Goal: Task Accomplishment & Management: Complete application form

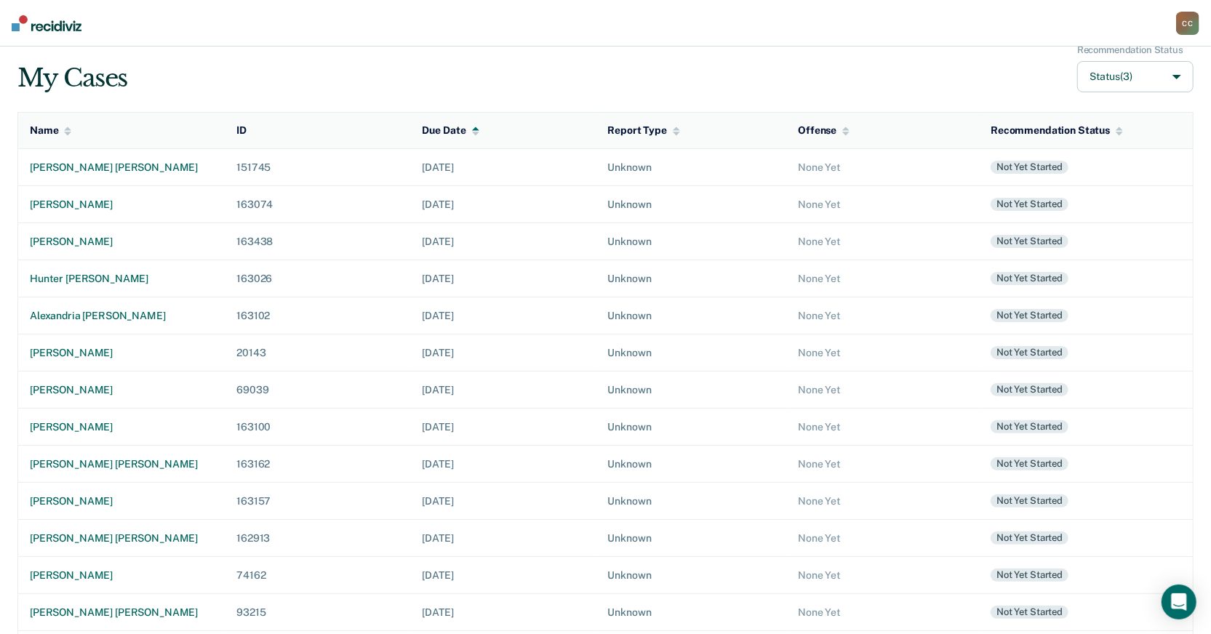
scroll to position [218, 0]
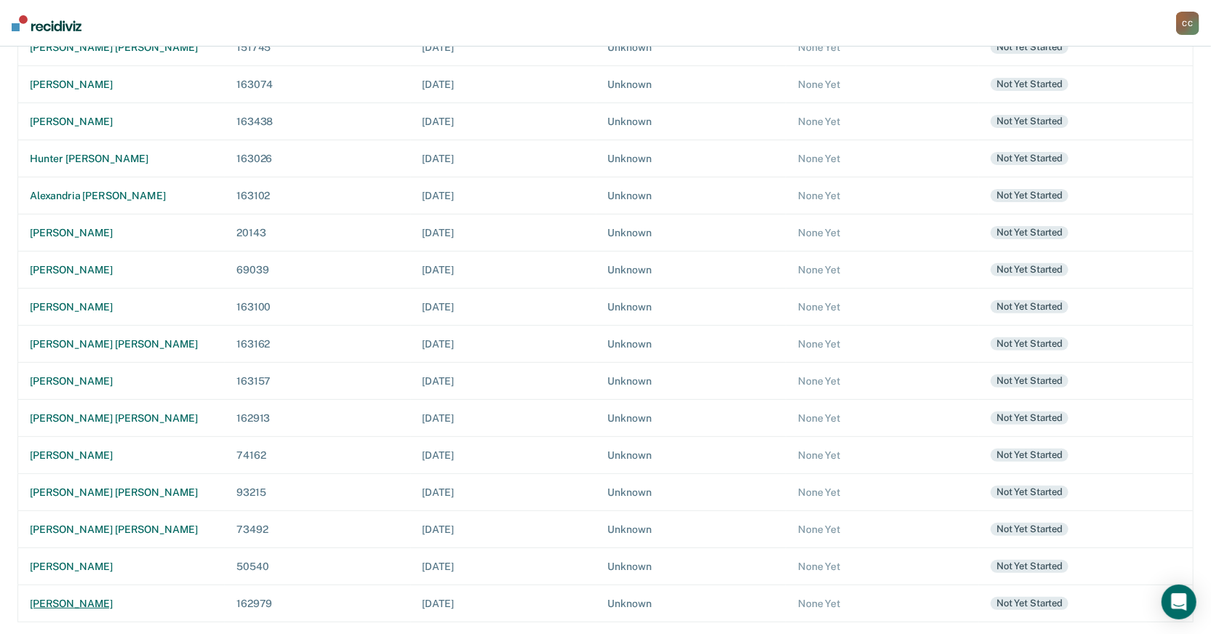
click at [111, 608] on div "[PERSON_NAME]" at bounding box center [121, 604] width 183 height 12
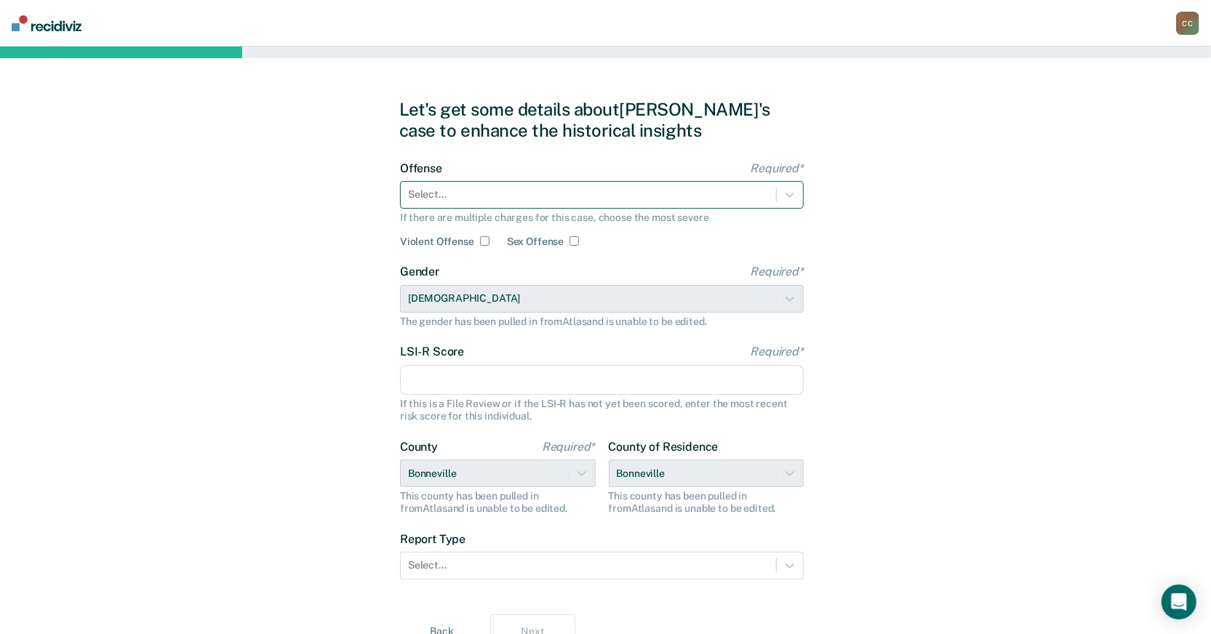
click at [530, 192] on div at bounding box center [588, 194] width 361 height 15
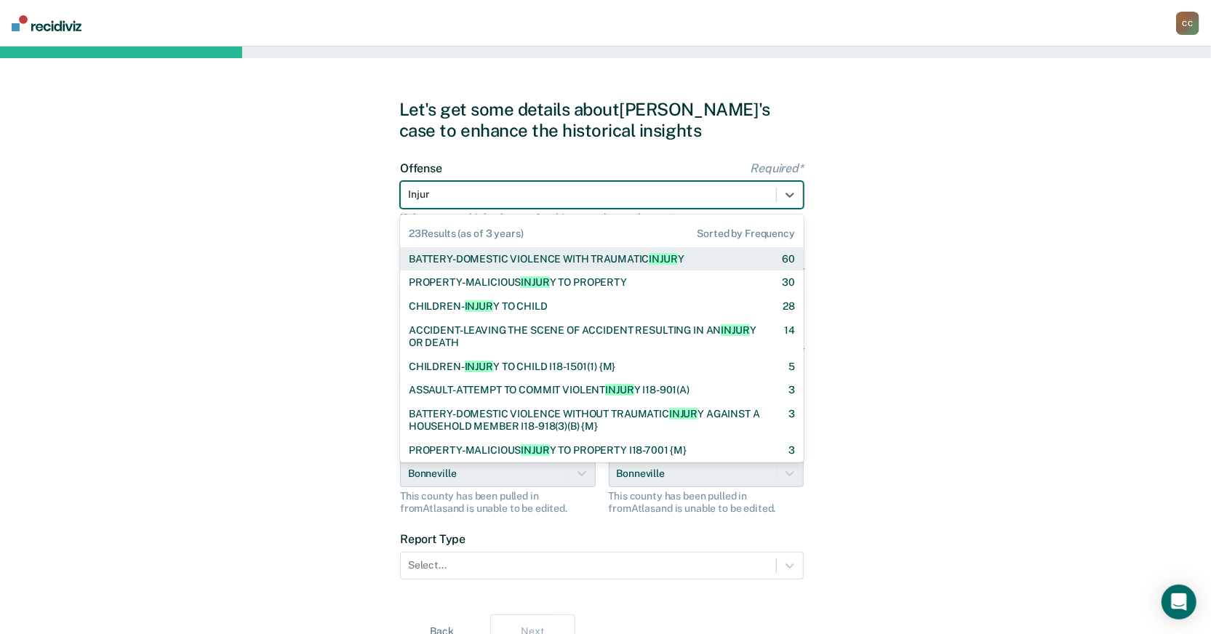
type input "Injury"
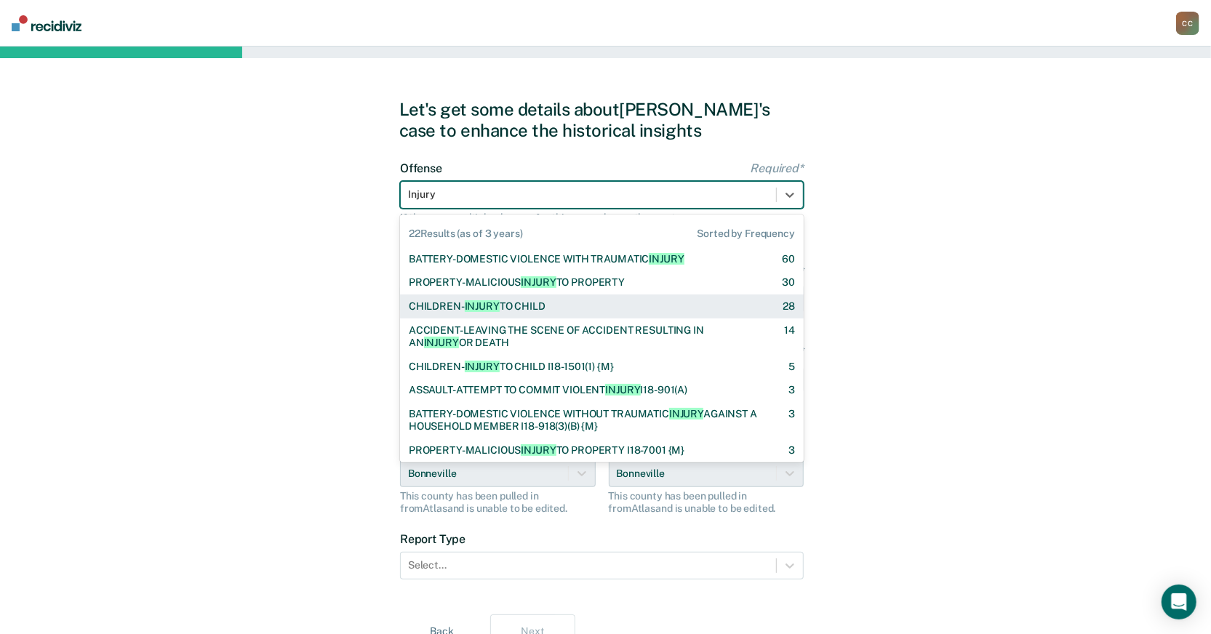
checkbox input "true"
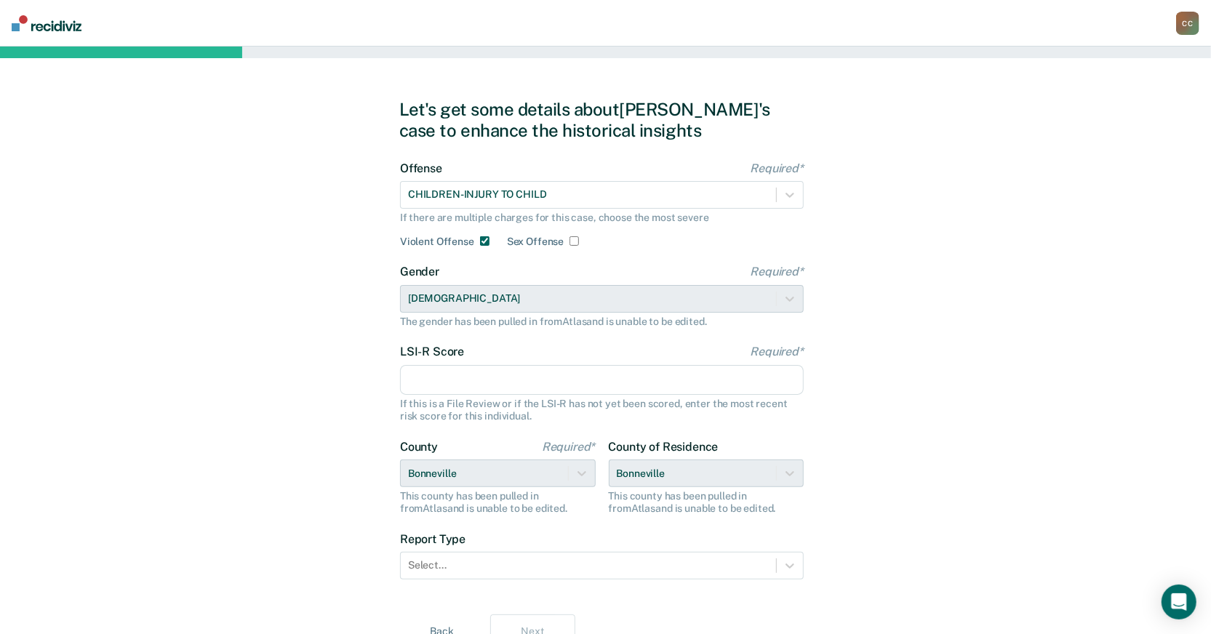
click at [451, 373] on input "LSI-R Score Required*" at bounding box center [602, 380] width 404 height 31
type input "9"
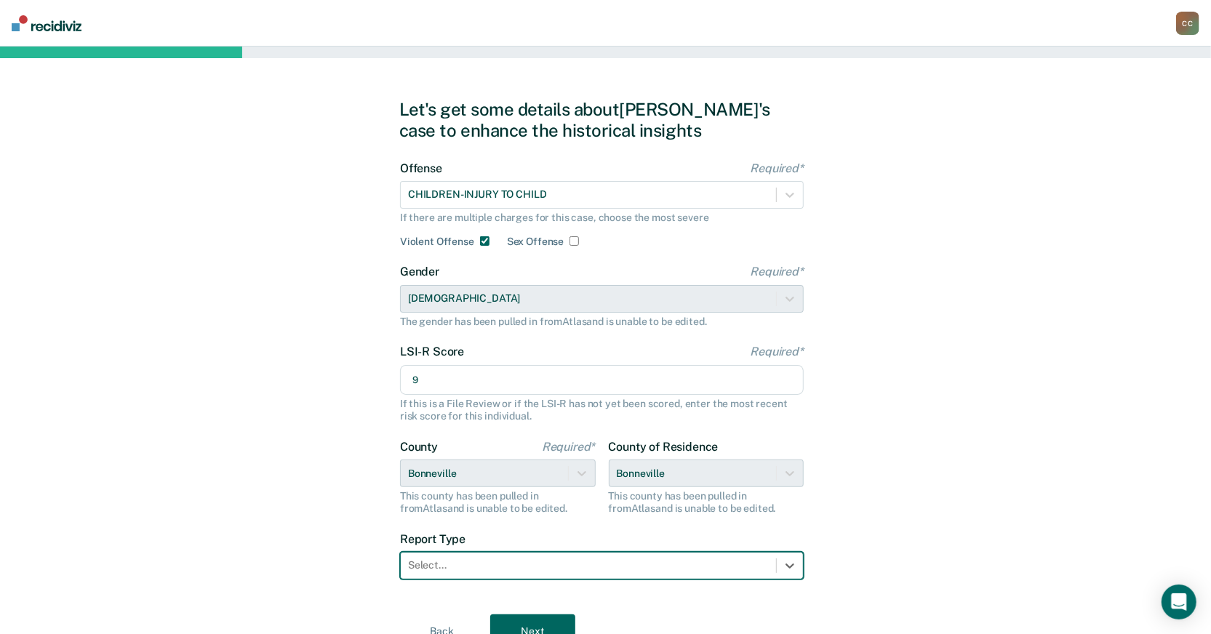
scroll to position [36, 0]
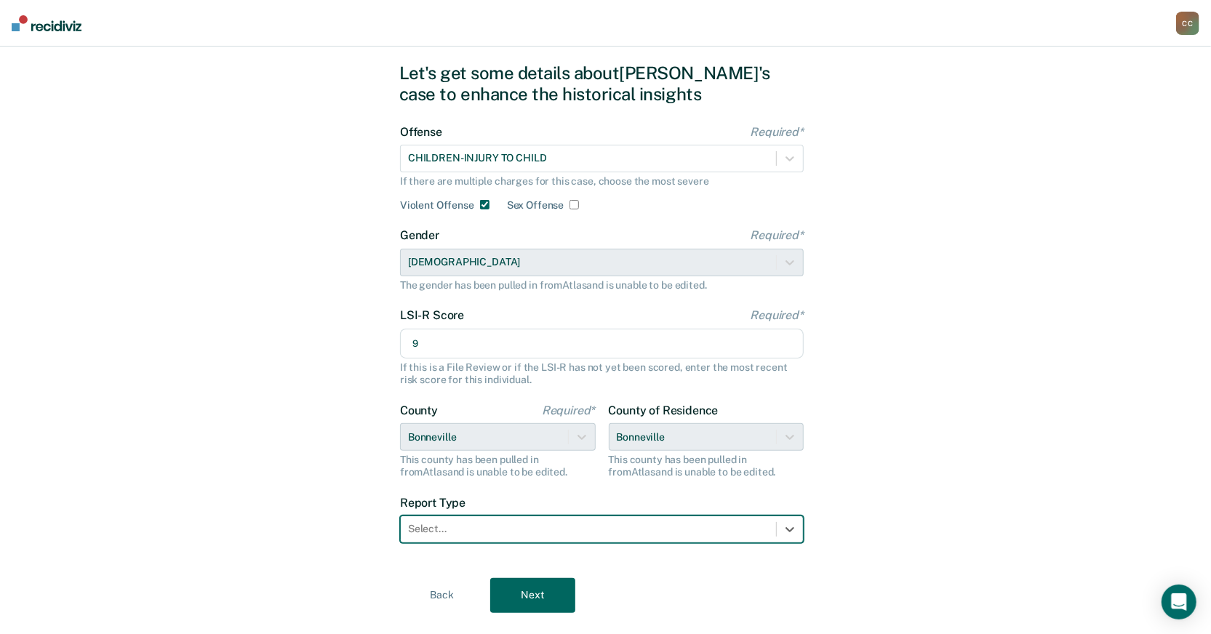
click at [614, 543] on div "option , selected. Select is focused ,type to refine list, press Down to open t…" at bounding box center [602, 530] width 404 height 28
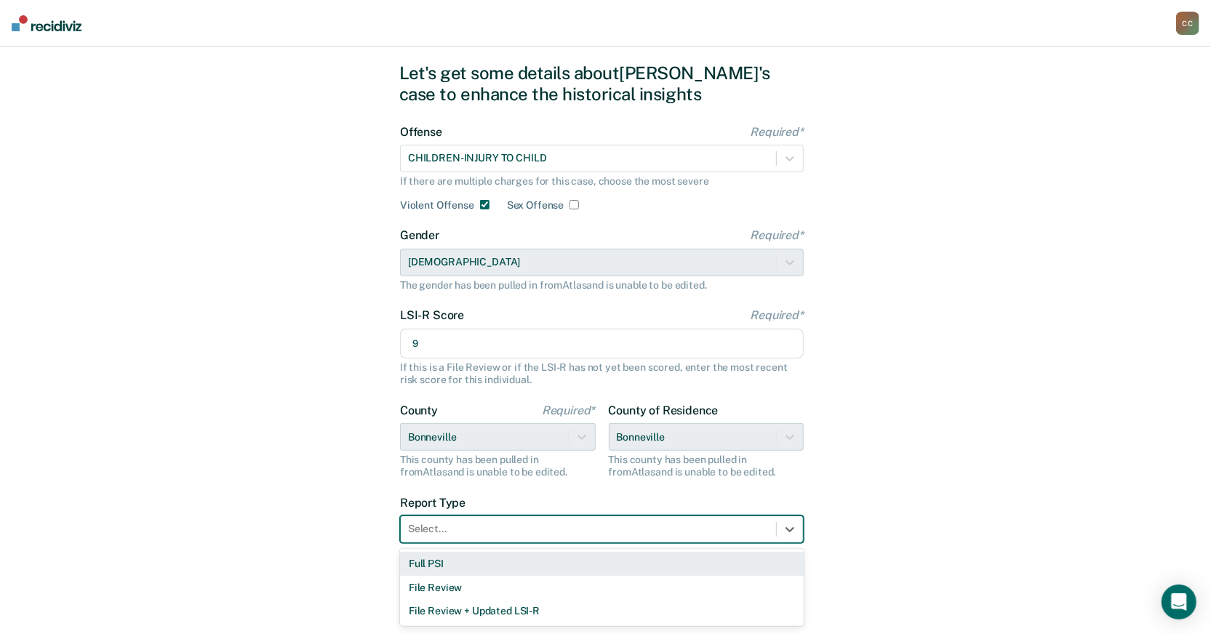
click at [455, 564] on div "Full PSI" at bounding box center [602, 564] width 404 height 24
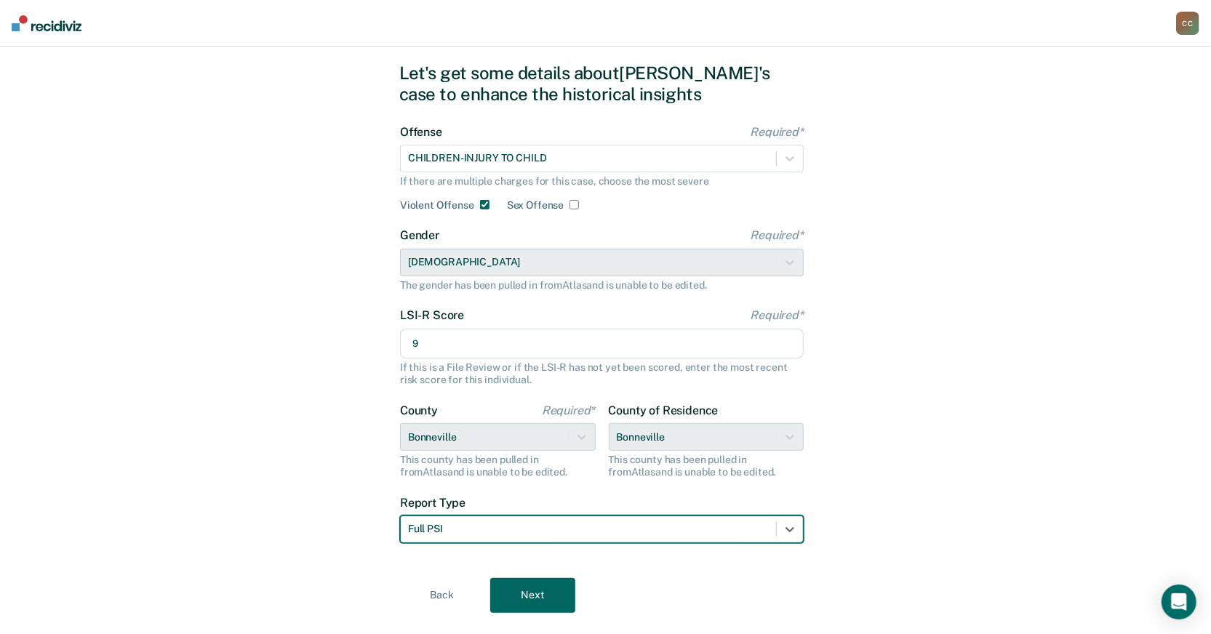
click at [541, 595] on button "Next" at bounding box center [532, 595] width 85 height 35
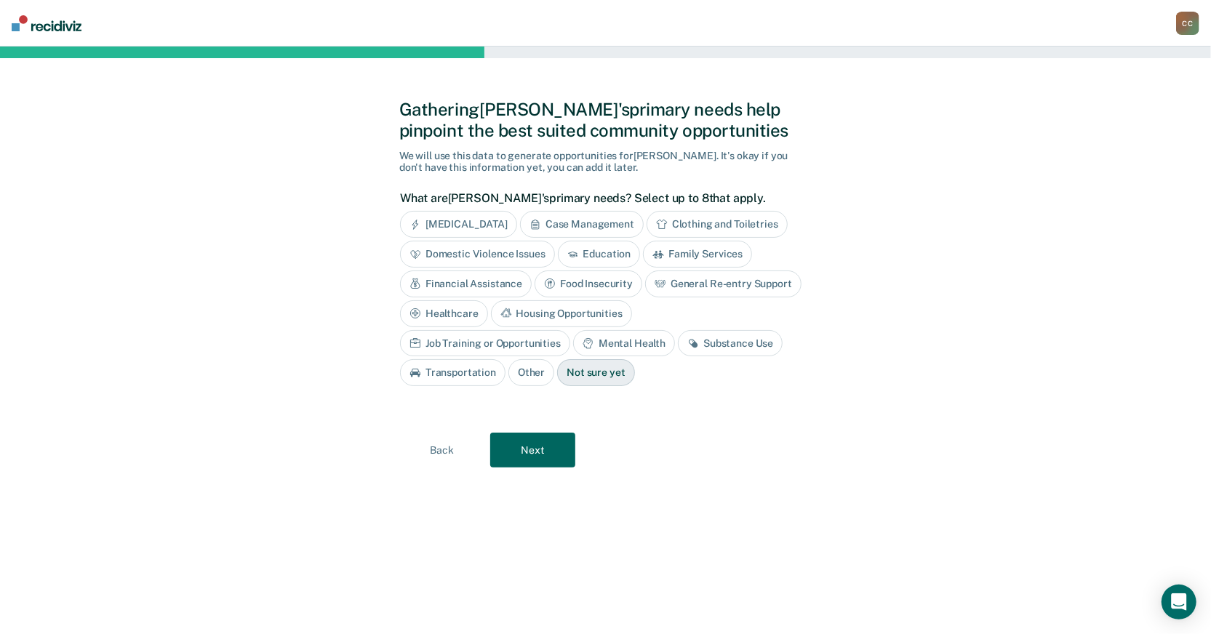
scroll to position [0, 0]
click at [559, 454] on button "Next" at bounding box center [539, 450] width 85 height 35
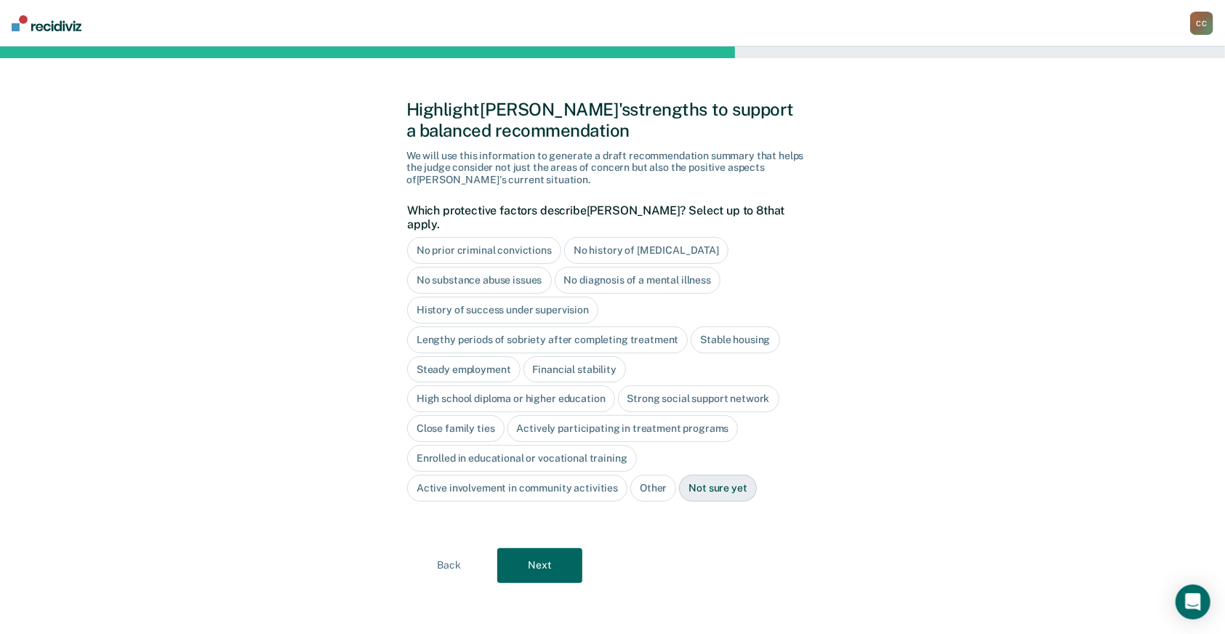
click at [513, 237] on div "No prior criminal convictions" at bounding box center [484, 250] width 154 height 27
click at [634, 237] on div "No history of [MEDICAL_DATA]" at bounding box center [663, 250] width 164 height 27
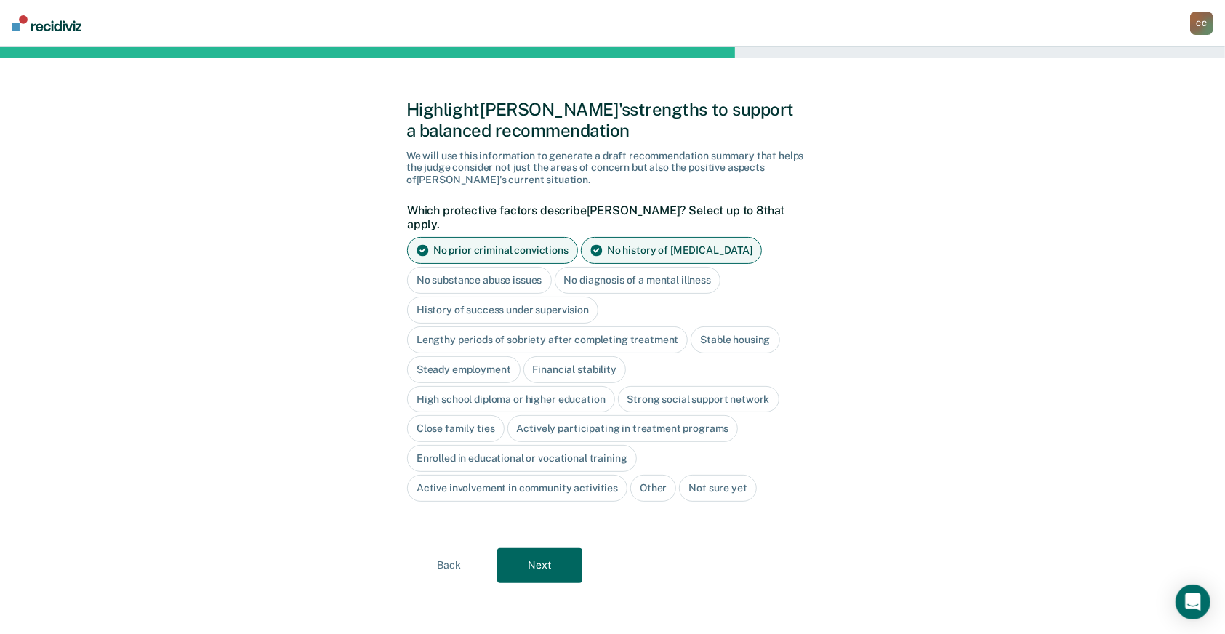
click at [522, 271] on div "No substance abuse issues" at bounding box center [479, 280] width 145 height 27
click at [673, 268] on div "No diagnosis of a mental illness" at bounding box center [655, 280] width 167 height 27
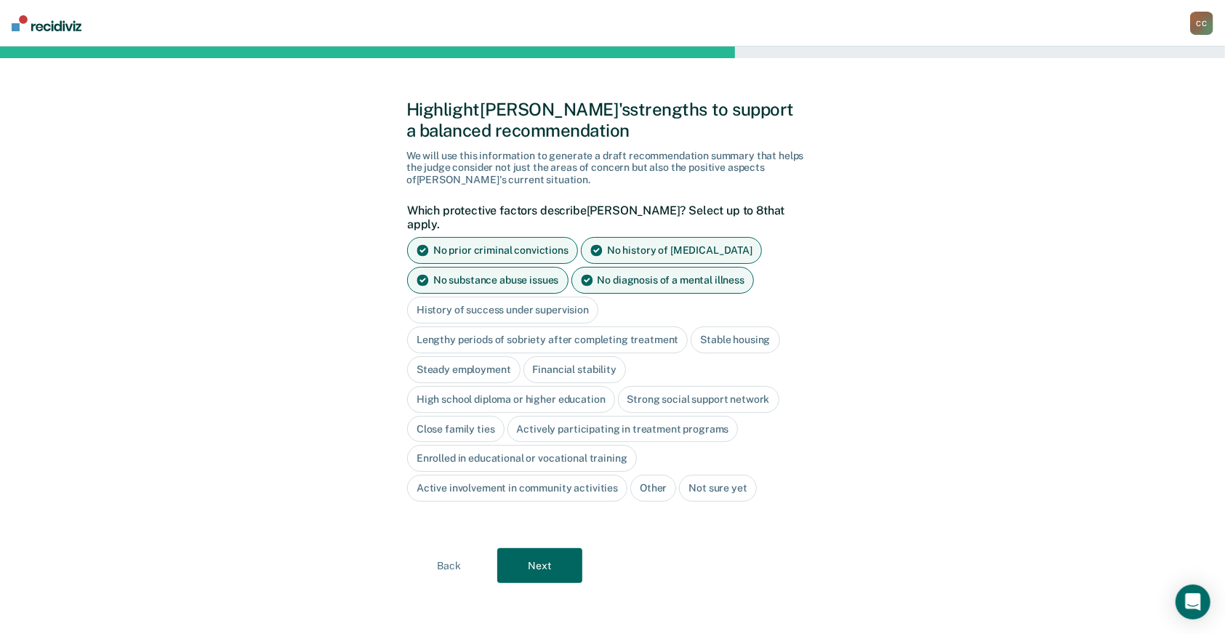
click at [710, 327] on div "Stable housing" at bounding box center [735, 340] width 89 height 27
click at [493, 367] on div "Steady employment" at bounding box center [463, 369] width 113 height 27
click at [568, 362] on div "Financial stability" at bounding box center [591, 369] width 103 height 27
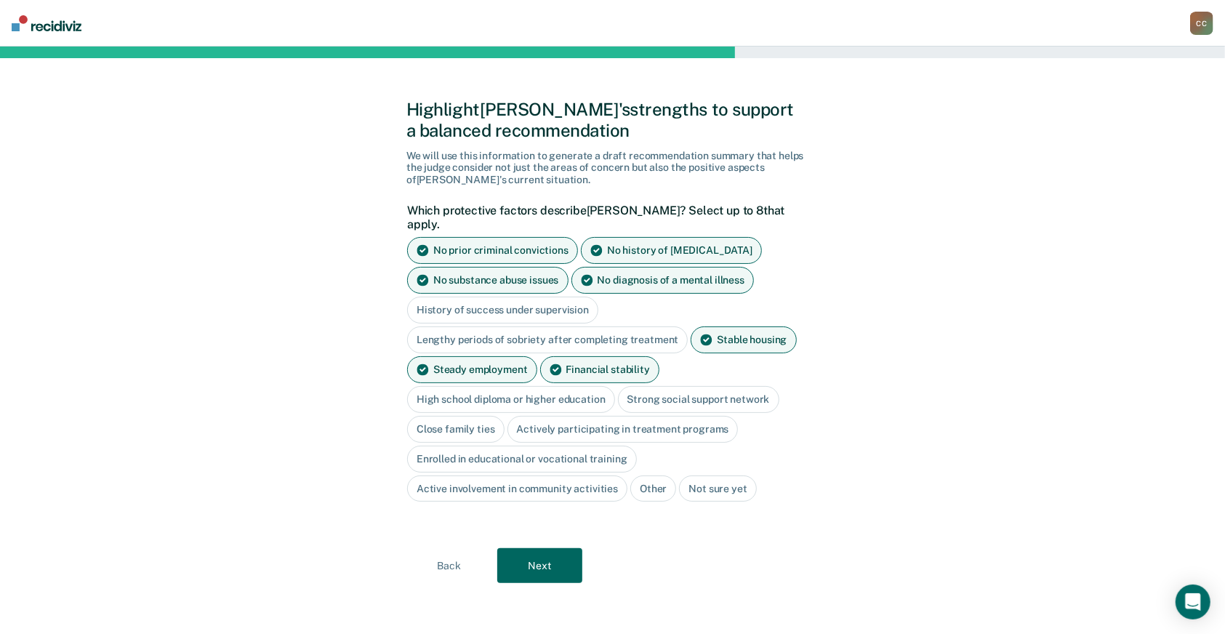
click at [557, 386] on div "High school diploma or higher education" at bounding box center [511, 399] width 208 height 27
click at [660, 386] on div "Strong social support network" at bounding box center [715, 399] width 161 height 27
click at [707, 388] on div "Strong social support network" at bounding box center [715, 399] width 161 height 27
click at [461, 422] on div "Close family ties" at bounding box center [455, 429] width 97 height 27
click at [547, 556] on button "Next" at bounding box center [539, 566] width 85 height 35
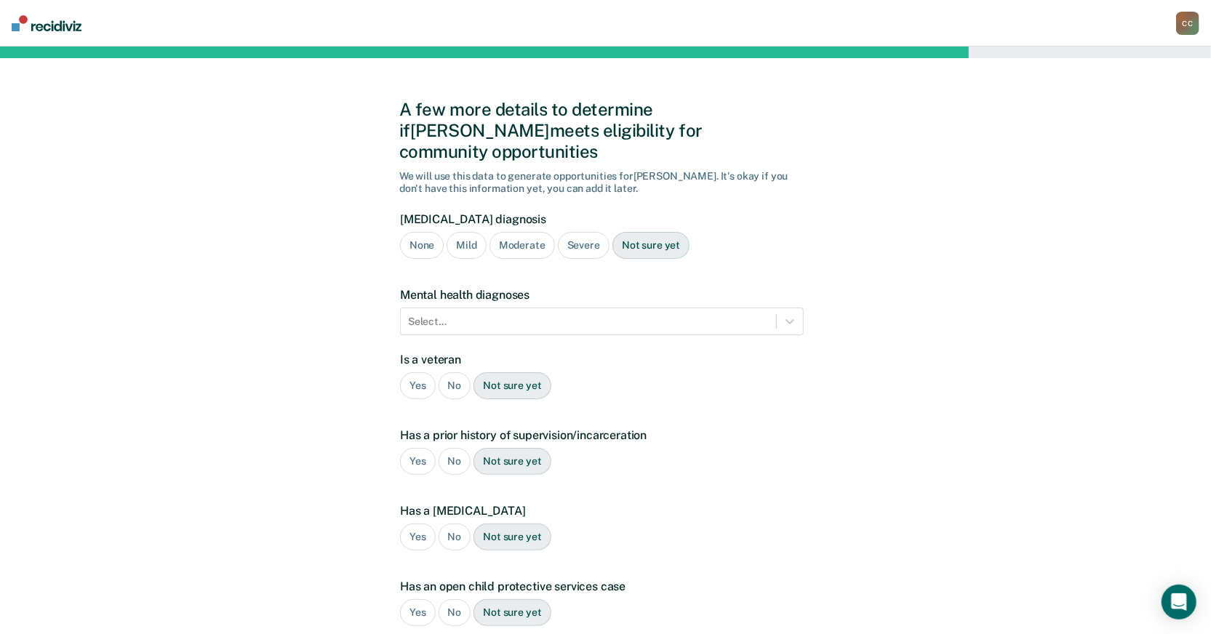
click at [425, 232] on div "None" at bounding box center [422, 245] width 44 height 27
click at [448, 372] on div "No" at bounding box center [454, 385] width 33 height 27
drag, startPoint x: 448, startPoint y: 432, endPoint x: 454, endPoint y: 445, distance: 14.3
click at [449, 448] on div "No" at bounding box center [454, 461] width 33 height 27
drag, startPoint x: 446, startPoint y: 513, endPoint x: 446, endPoint y: 558, distance: 45.8
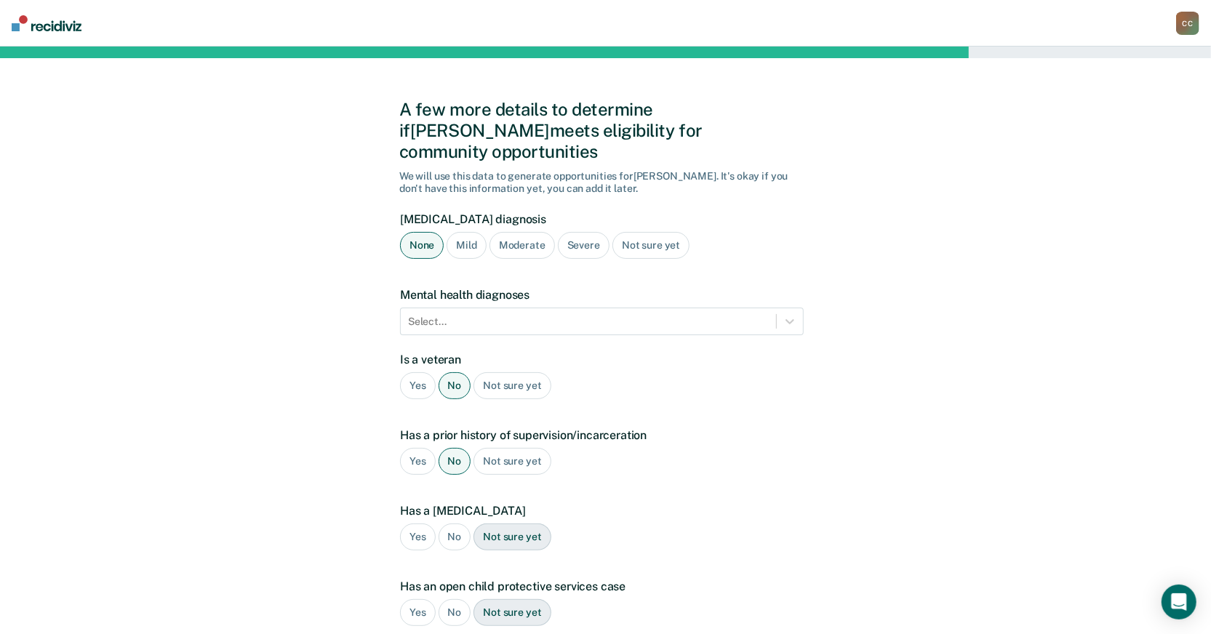
click at [446, 524] on div "No" at bounding box center [454, 537] width 33 height 27
click at [446, 599] on div "No" at bounding box center [454, 612] width 33 height 27
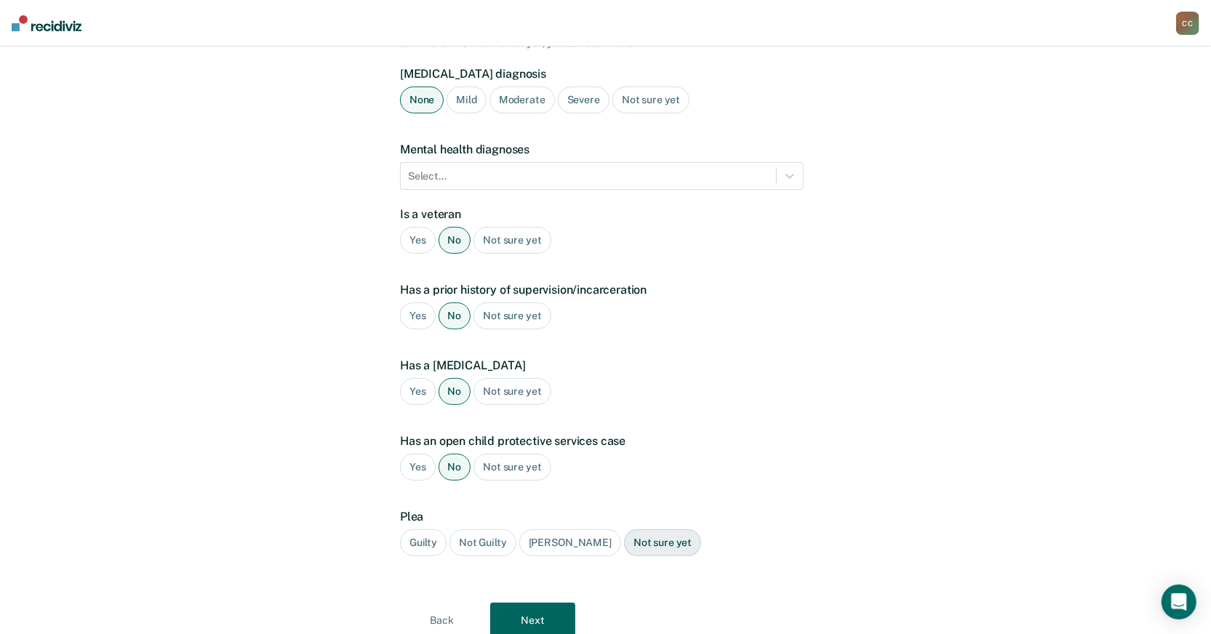
scroll to position [184, 0]
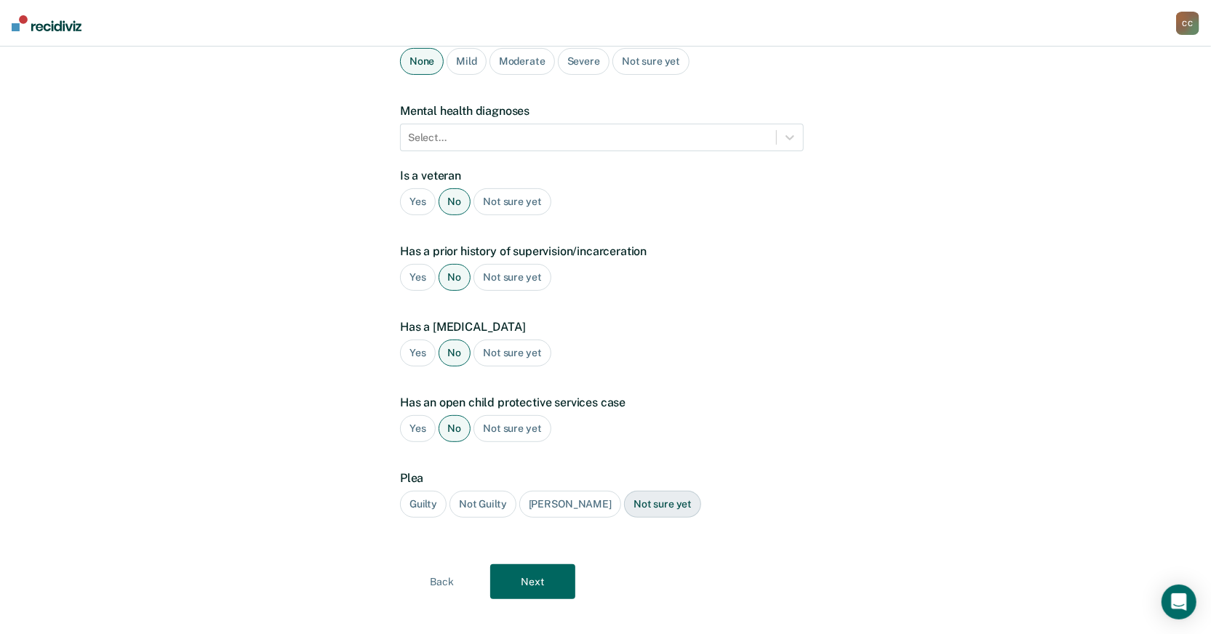
click at [423, 491] on div "Guilty" at bounding box center [423, 504] width 47 height 27
click at [571, 491] on div "[PERSON_NAME]" at bounding box center [570, 504] width 102 height 27
click at [556, 572] on button "Next" at bounding box center [532, 581] width 85 height 35
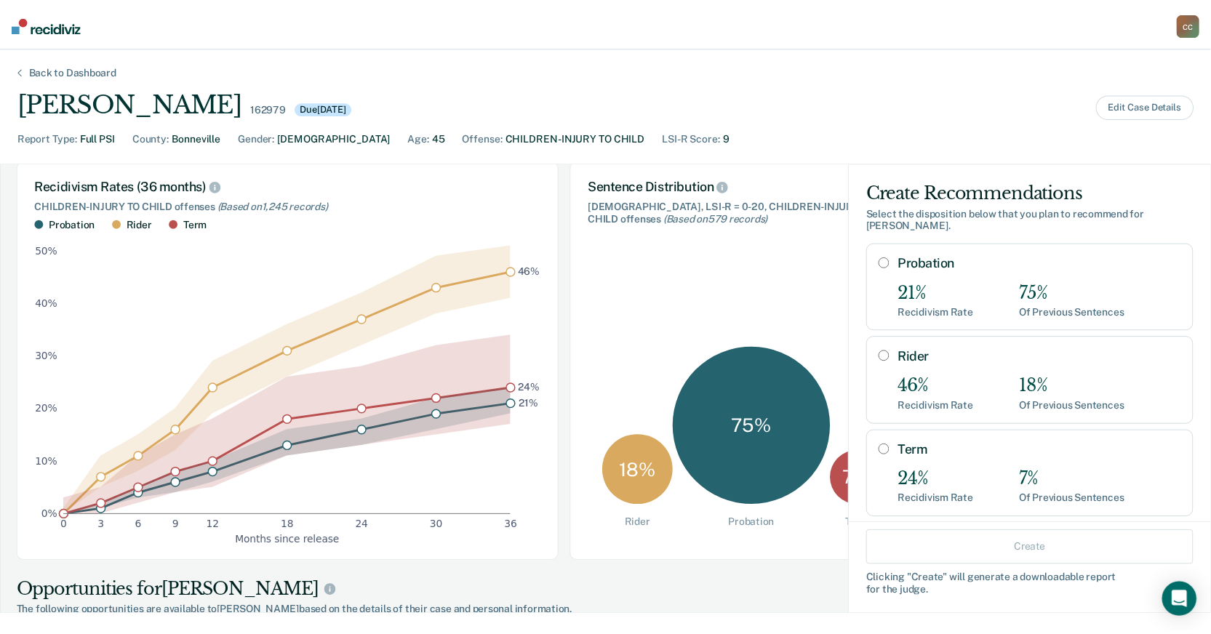
scroll to position [97, 0]
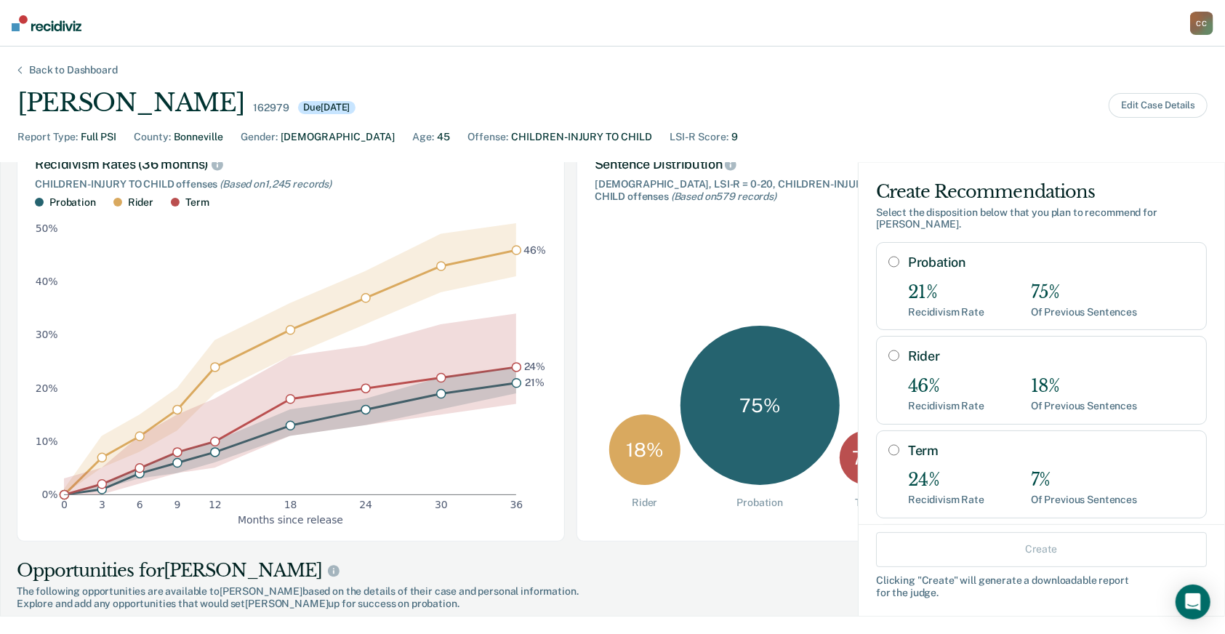
click at [889, 262] on input "Probation" at bounding box center [894, 262] width 11 height 12
radio input "true"
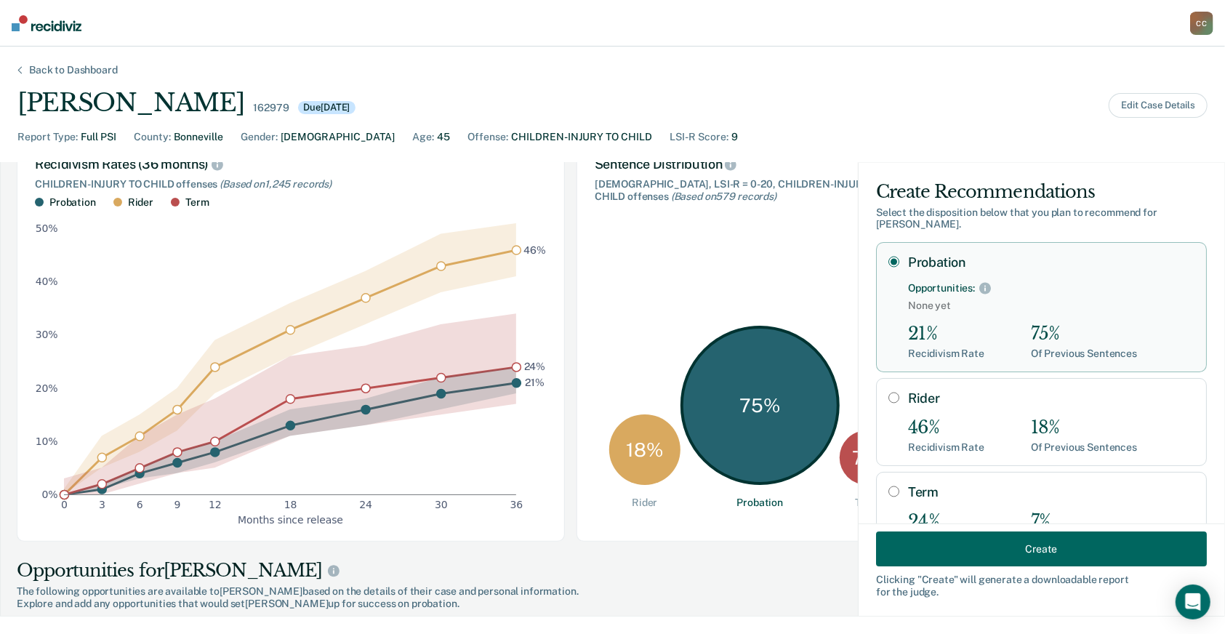
drag, startPoint x: 975, startPoint y: 525, endPoint x: 974, endPoint y: 538, distance: 13.1
click at [974, 528] on div "Create Clicking " Create " will generate a downloadable report for the judge." at bounding box center [1042, 570] width 366 height 92
click at [973, 539] on button "Create" at bounding box center [1041, 549] width 331 height 35
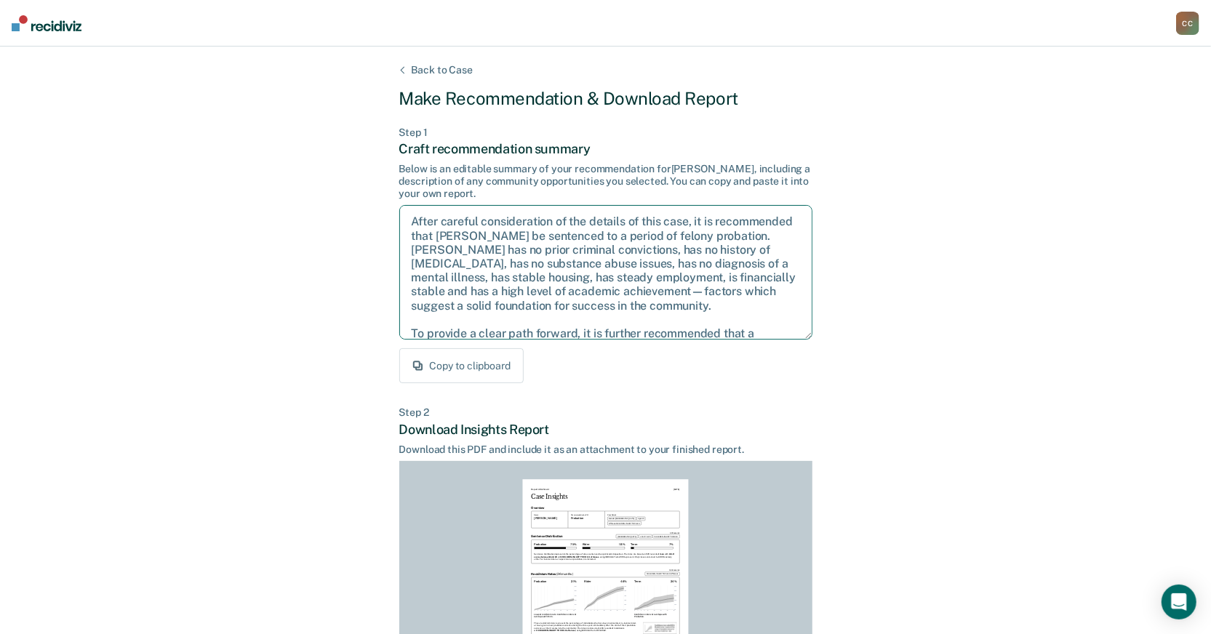
drag, startPoint x: 494, startPoint y: 319, endPoint x: 494, endPoint y: 307, distance: 11.6
click at [494, 307] on textarea "After careful consideration of the details of this case, it is recommended that…" at bounding box center [605, 272] width 413 height 135
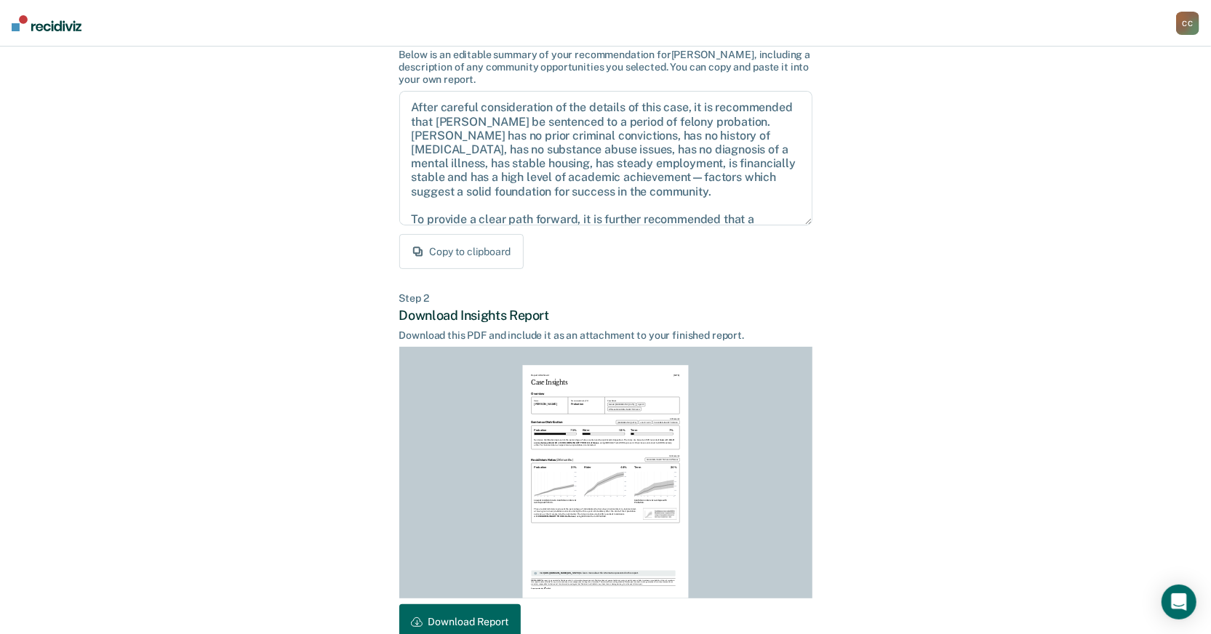
scroll to position [195, 0]
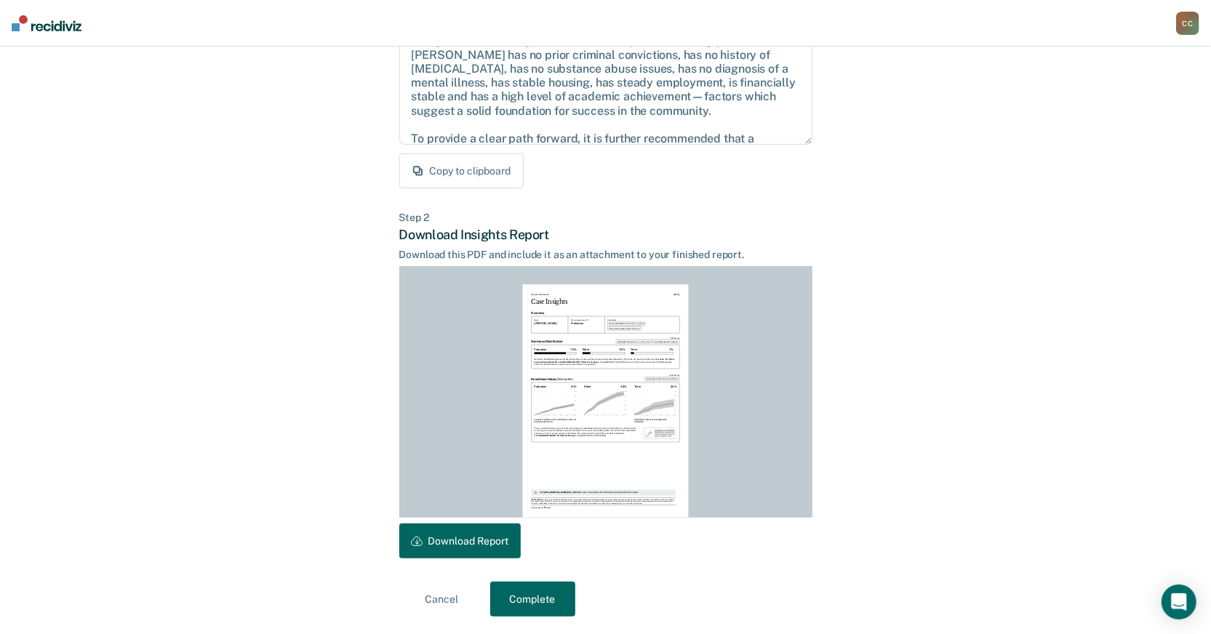
click at [481, 547] on button "Download Report" at bounding box center [459, 541] width 121 height 35
click at [524, 599] on button "Complete" at bounding box center [532, 599] width 85 height 35
